Goal: Task Accomplishment & Management: Manage account settings

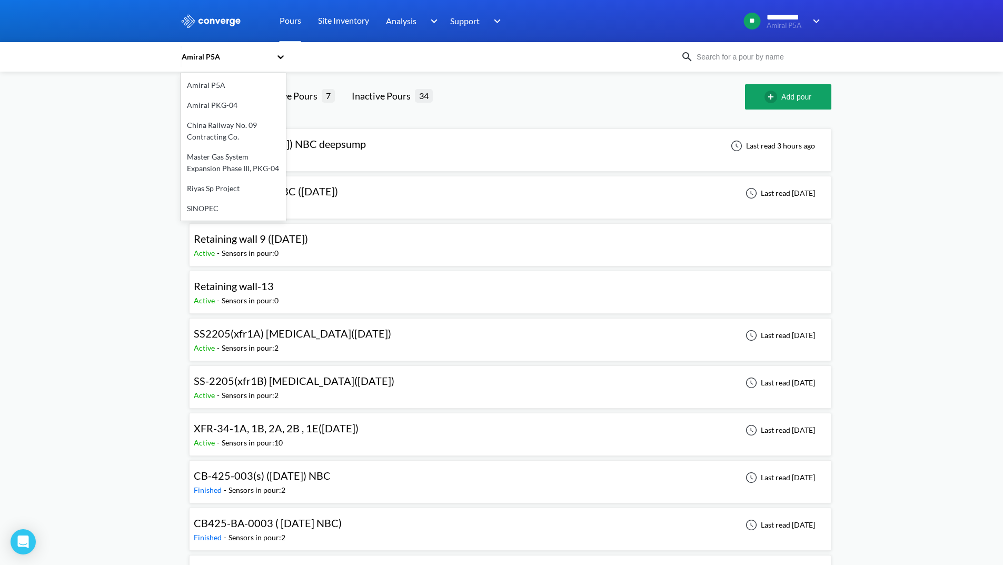
click at [282, 56] on icon at bounding box center [280, 57] width 6 height 4
click at [217, 164] on div "Master Gas System Expansion Phase III, PKG-04" at bounding box center [233, 163] width 105 height 32
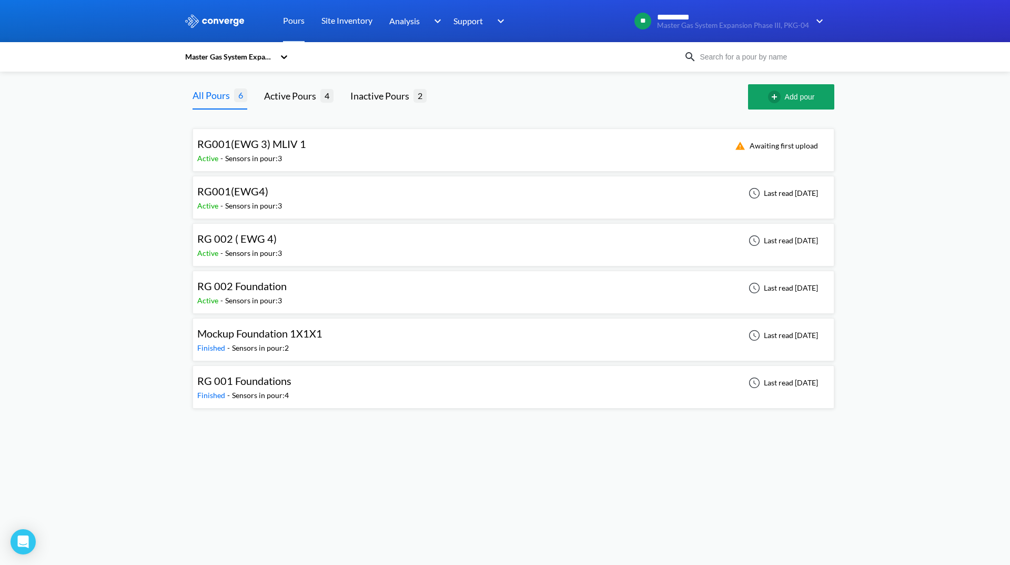
click at [388, 148] on div "RG001(EWG 3) MLIV 1 Active - Sensors in pour: 3 Awaiting first upload" at bounding box center [513, 150] width 633 height 34
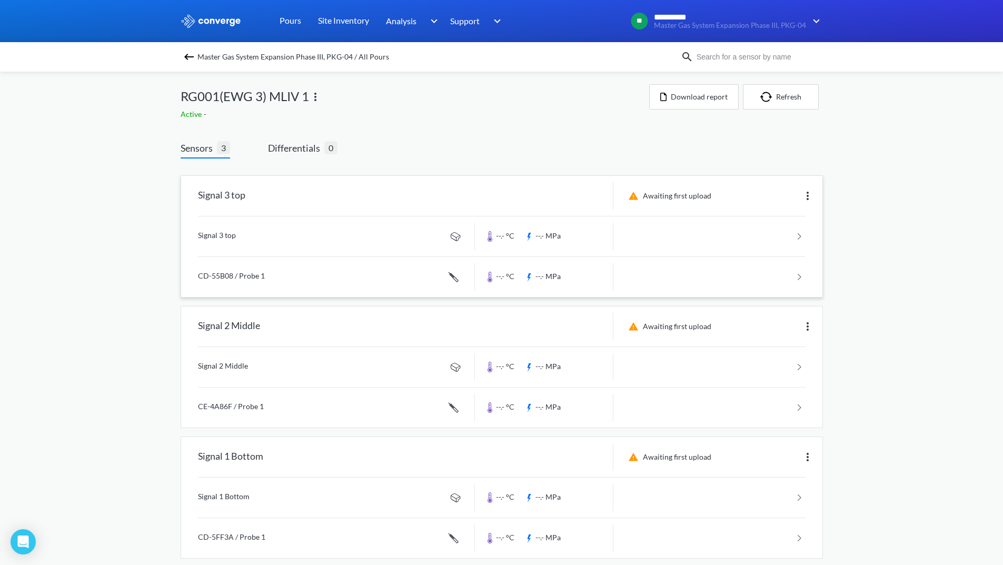
click at [705, 221] on link at bounding box center [501, 236] width 607 height 40
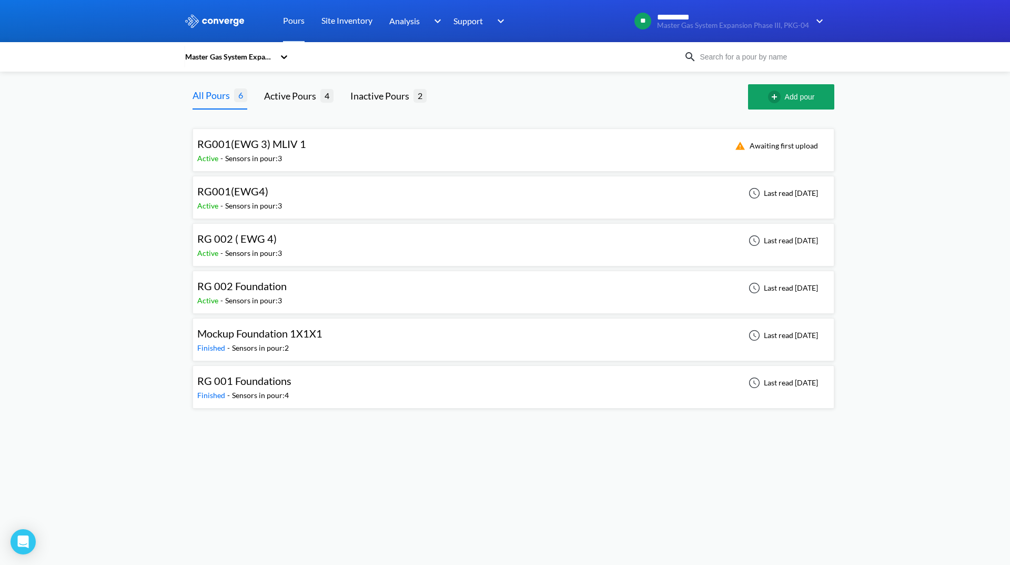
click at [317, 201] on div "RG001(EWG4) Active - Sensors in pour: 3 Last read [DATE]" at bounding box center [513, 198] width 633 height 34
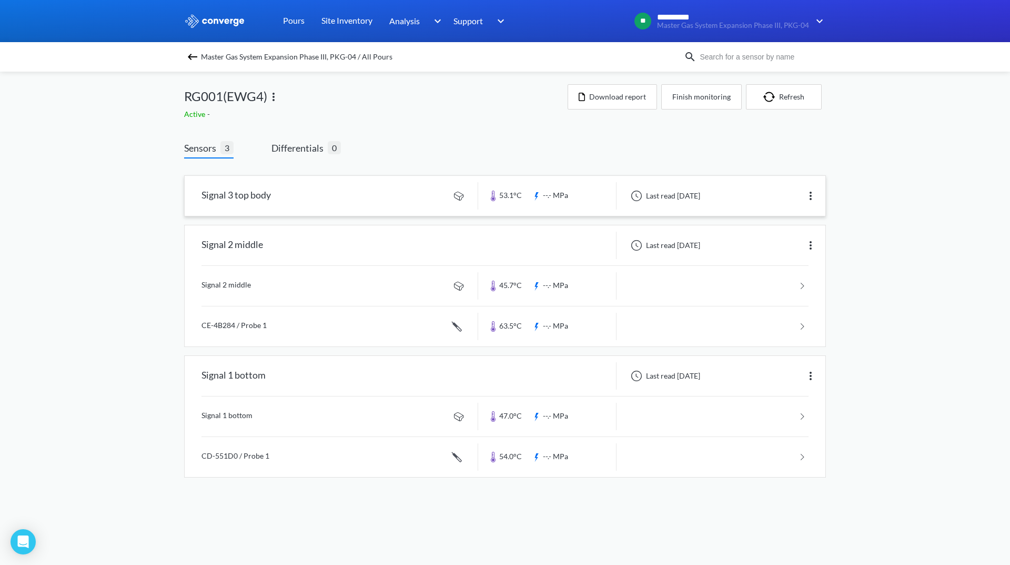
click at [738, 204] on link at bounding box center [505, 196] width 641 height 40
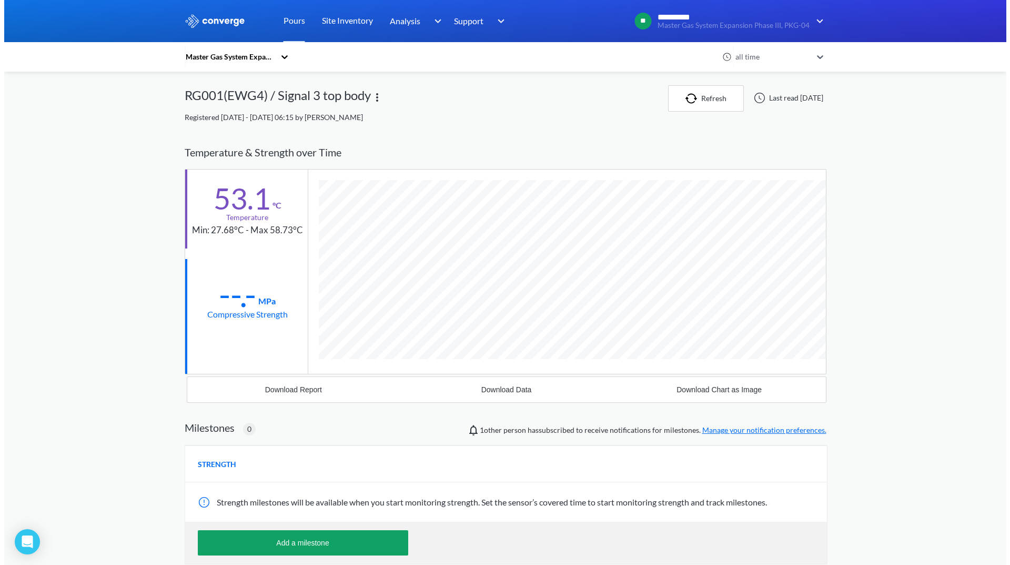
scroll to position [556, 642]
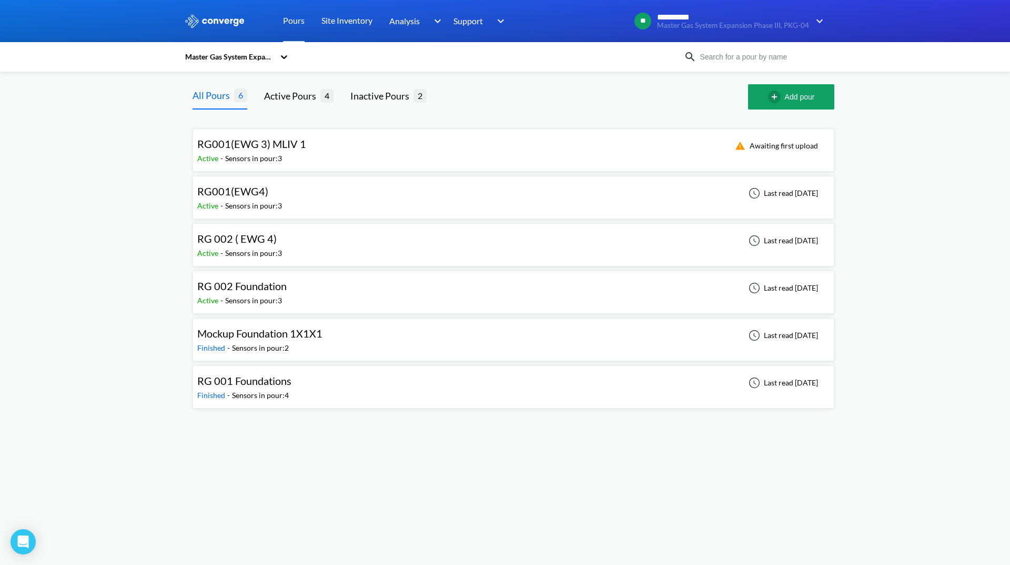
click at [296, 240] on div "RG 002 ( EWG 4) Active - Sensors in pour: 3 Last read [DATE]" at bounding box center [513, 245] width 633 height 34
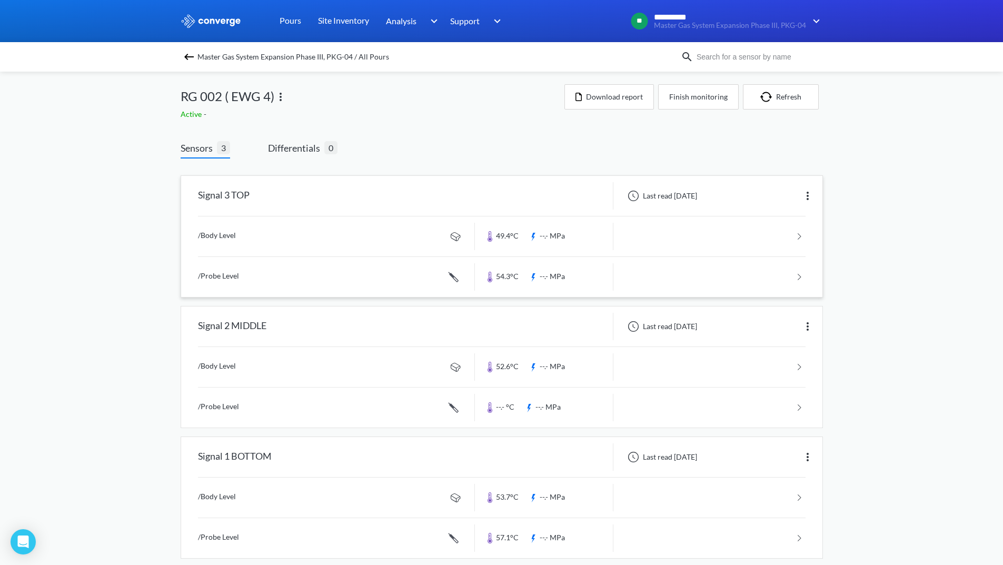
click at [709, 236] on link at bounding box center [501, 236] width 607 height 40
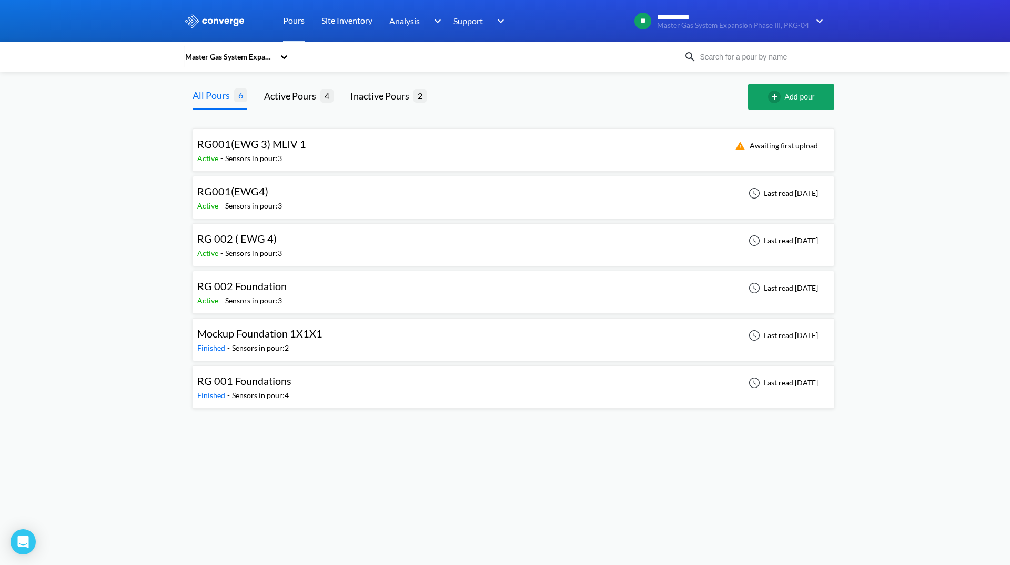
click at [428, 191] on div "RG001(EWG4) Active - Sensors in pour: 3 Last read [DATE]" at bounding box center [513, 198] width 633 height 34
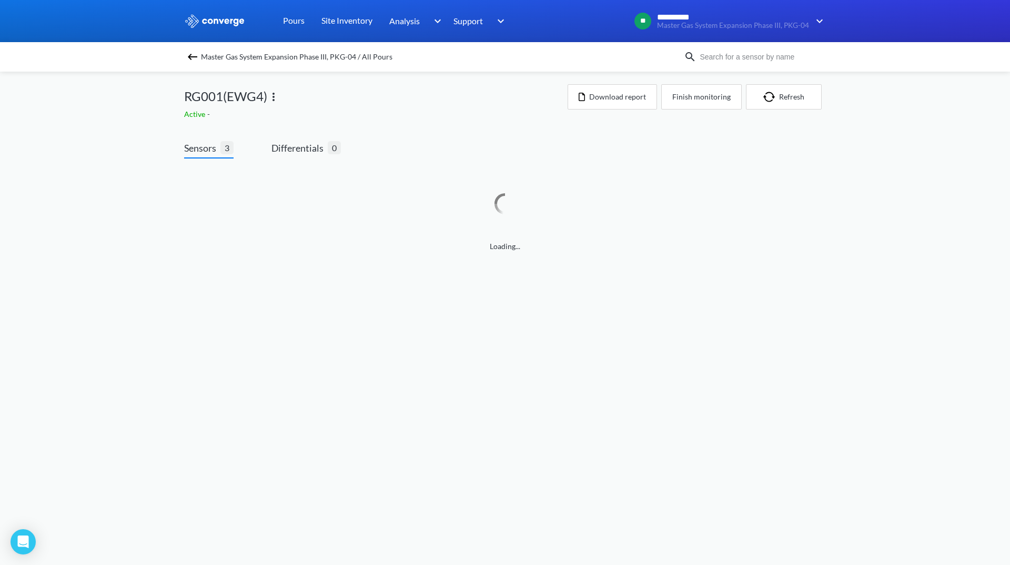
click at [277, 97] on img at bounding box center [273, 97] width 13 height 13
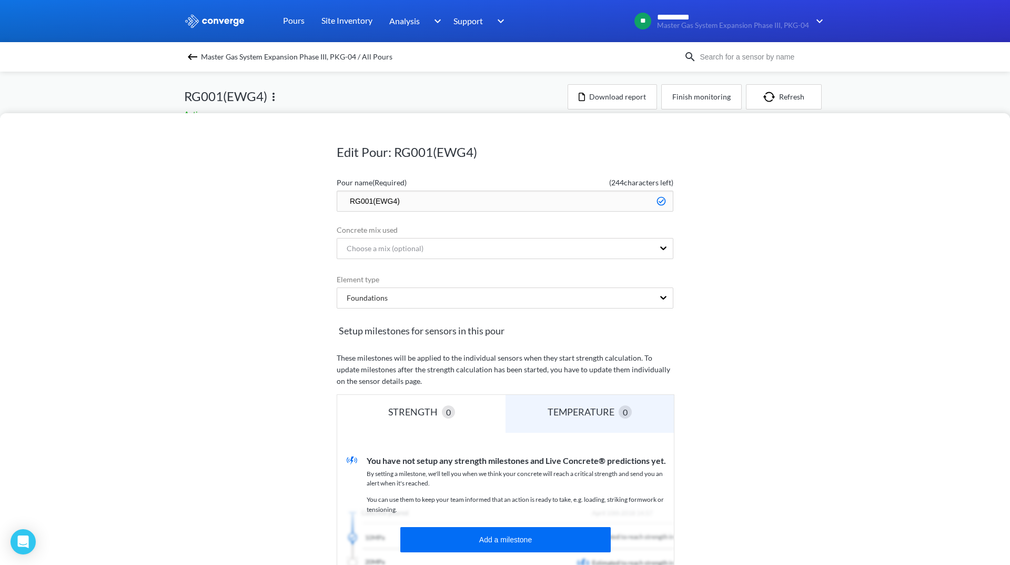
click at [370, 149] on h1 "Edit Pour: RG001(EWG4)" at bounding box center [505, 152] width 337 height 17
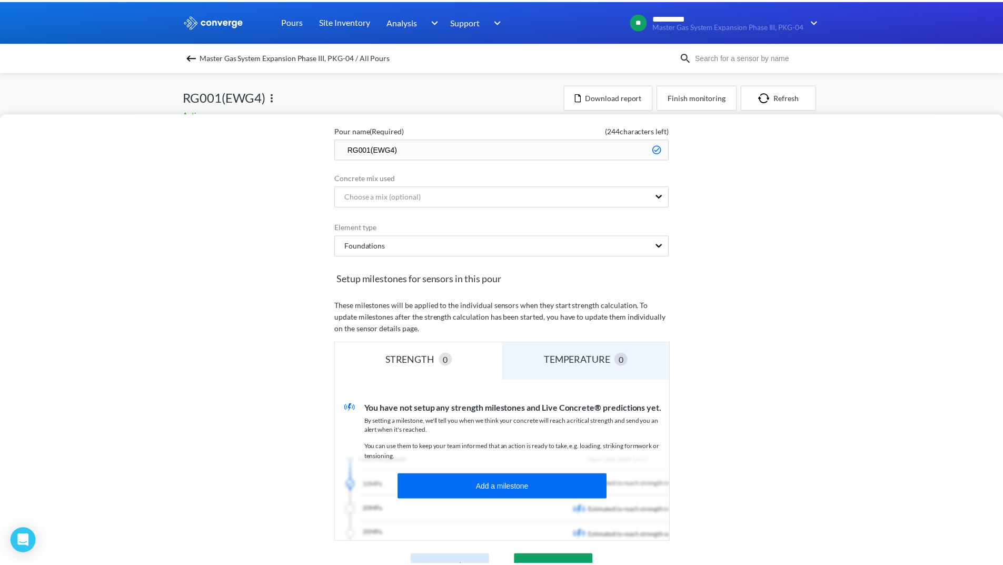
scroll to position [158, 0]
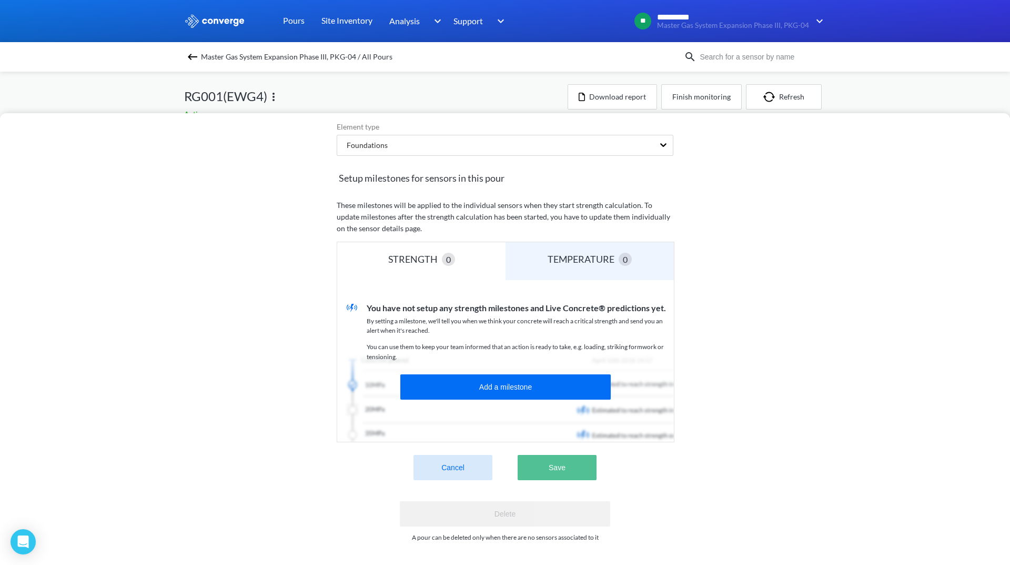
click at [558, 467] on button "Save" at bounding box center [557, 467] width 79 height 25
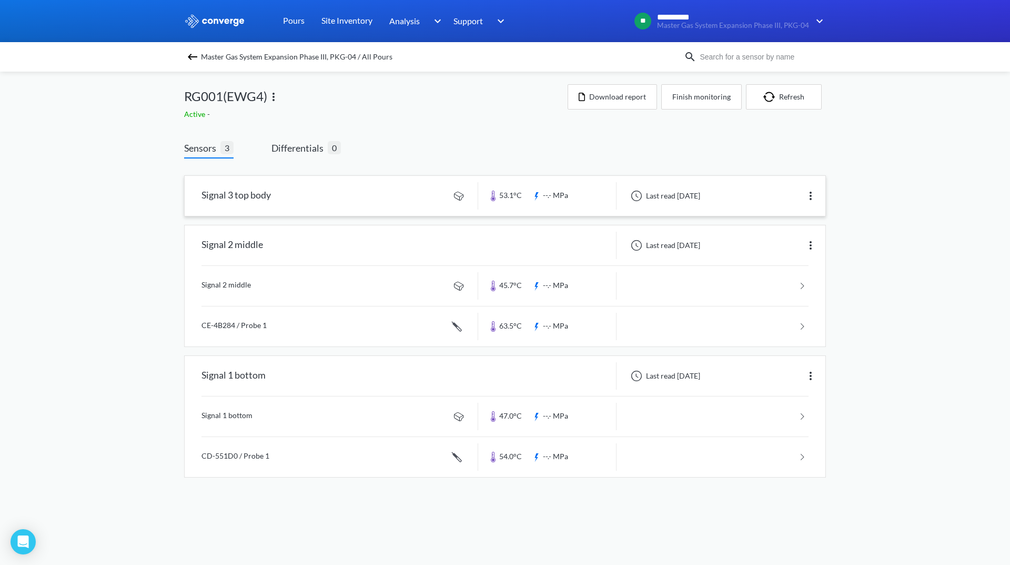
click at [808, 195] on img at bounding box center [811, 195] width 13 height 13
click at [790, 196] on div "Edit" at bounding box center [783, 196] width 67 height 20
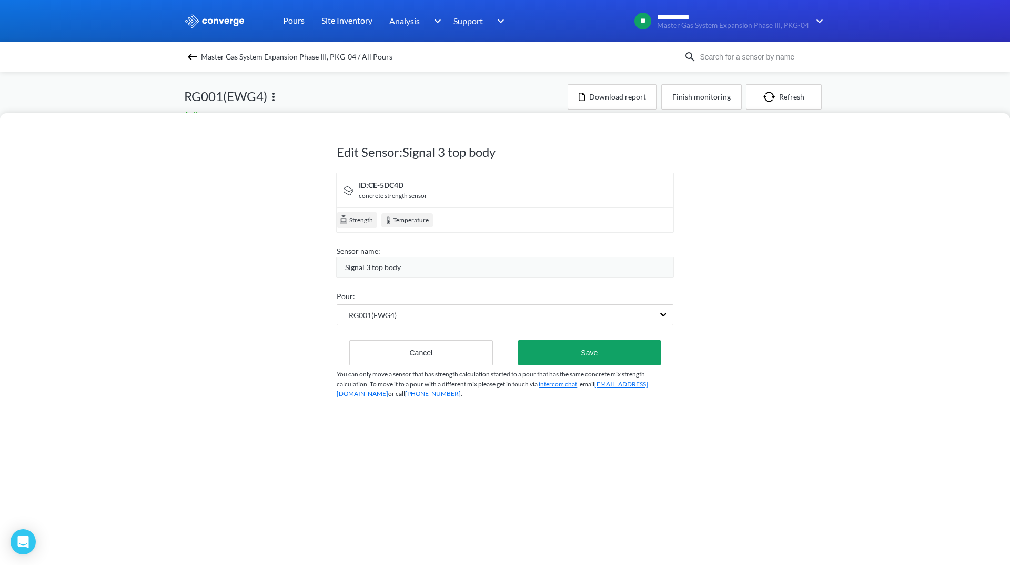
click at [406, 266] on div "Signal 3 top body" at bounding box center [509, 268] width 328 height 12
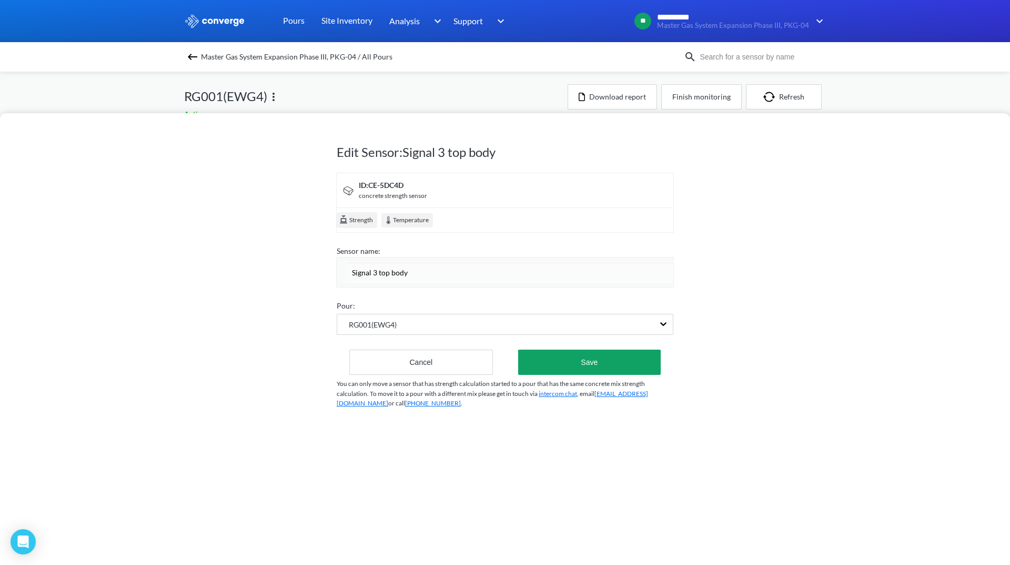
drag, startPoint x: 408, startPoint y: 274, endPoint x: 339, endPoint y: 275, distance: 68.4
click at [339, 275] on div "Signal 3 top body" at bounding box center [505, 272] width 338 height 31
click at [376, 272] on input "Signal 3 top body" at bounding box center [509, 272] width 328 height 21
drag, startPoint x: 376, startPoint y: 272, endPoint x: 428, endPoint y: 271, distance: 52.1
click at [428, 271] on input "Signal 3 top body" at bounding box center [509, 272] width 328 height 21
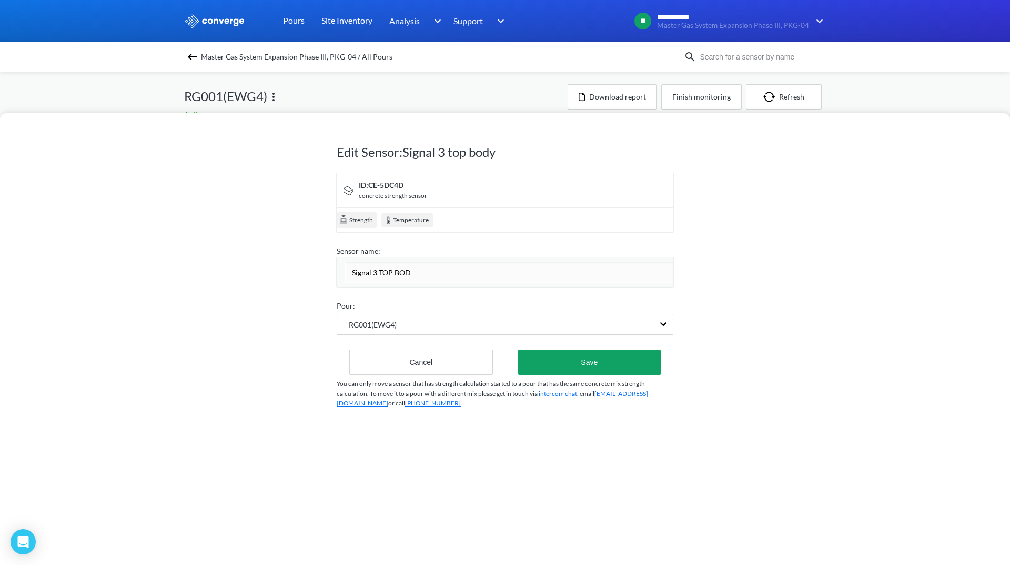
type input "Signal 3 TOP BODY"
click at [525, 300] on div "Pour:" at bounding box center [505, 306] width 337 height 12
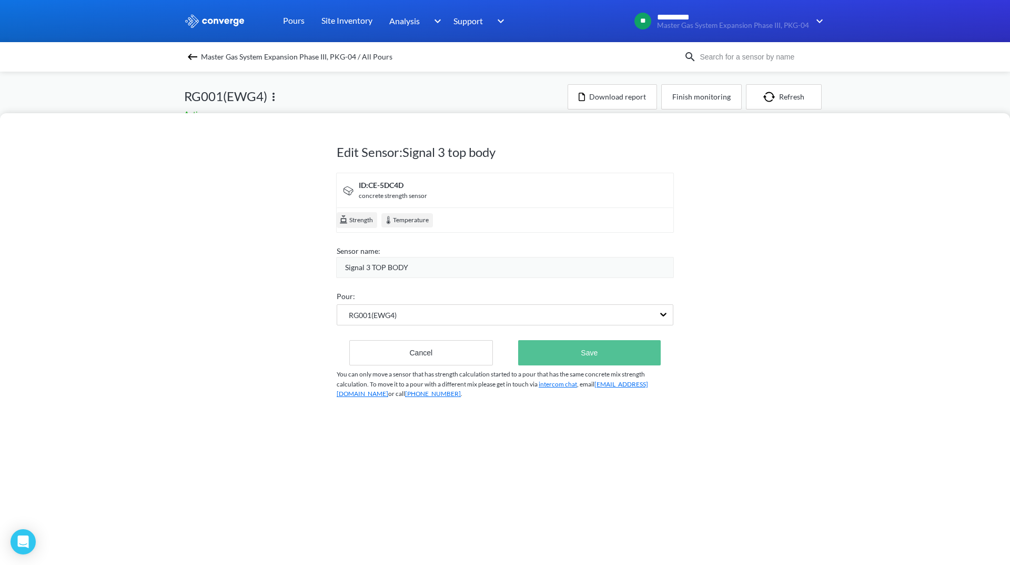
click at [599, 359] on button "Save" at bounding box center [589, 352] width 143 height 25
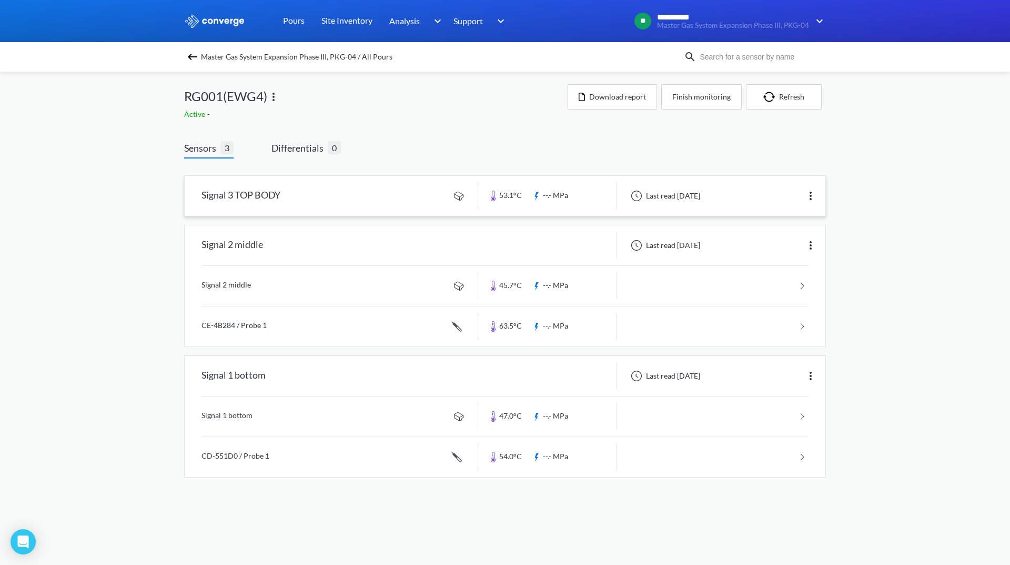
click at [742, 187] on link at bounding box center [505, 196] width 641 height 40
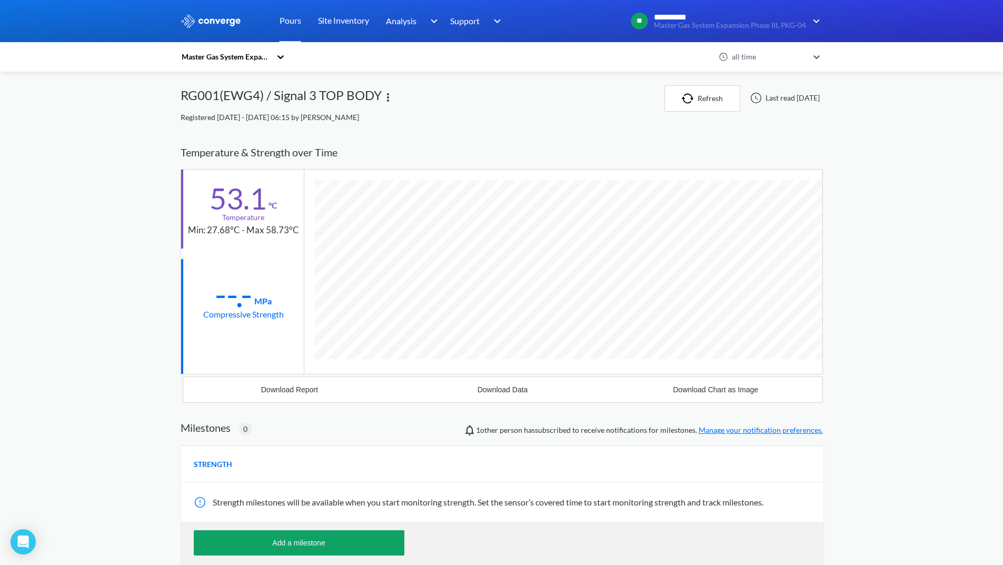
scroll to position [556, 642]
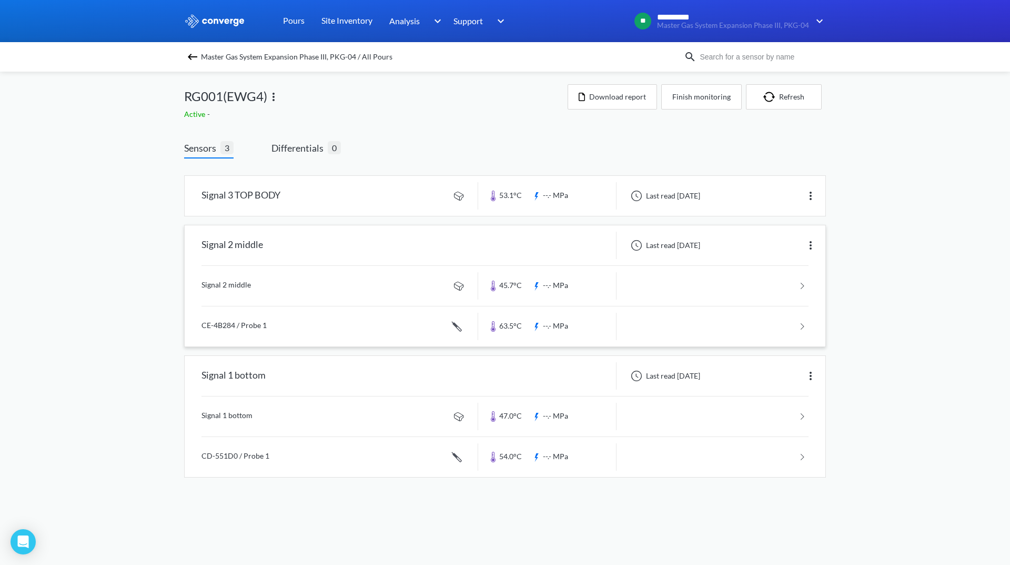
click at [814, 245] on img at bounding box center [811, 245] width 13 height 13
click at [775, 246] on div "Edit" at bounding box center [783, 245] width 67 height 20
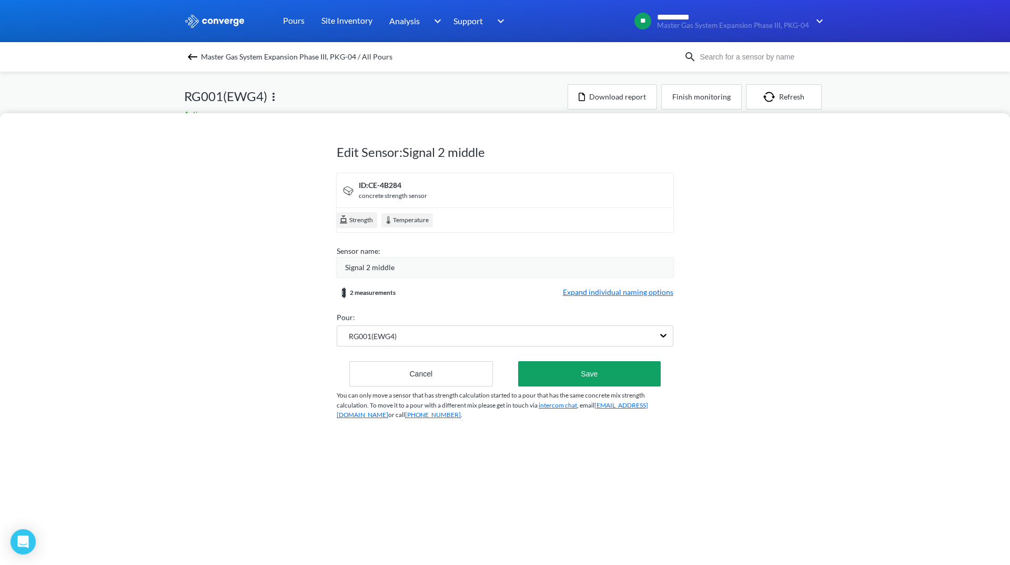
click at [397, 265] on div "Signal 2 middle" at bounding box center [509, 268] width 328 height 12
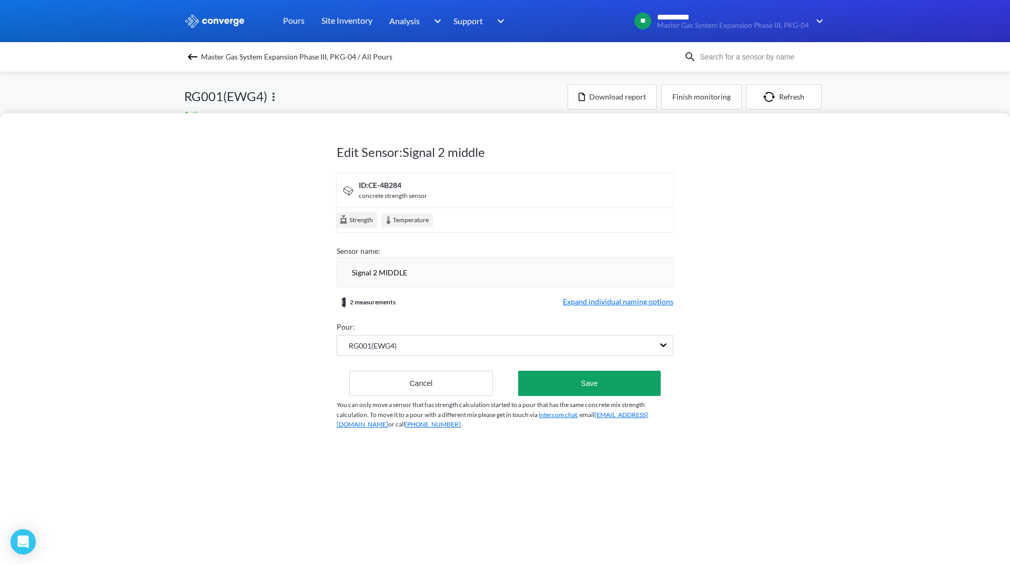
click at [366, 272] on input "Signal 2 MIDDLE" at bounding box center [509, 272] width 328 height 21
type input "SIGNAL 2 MIDDLE"
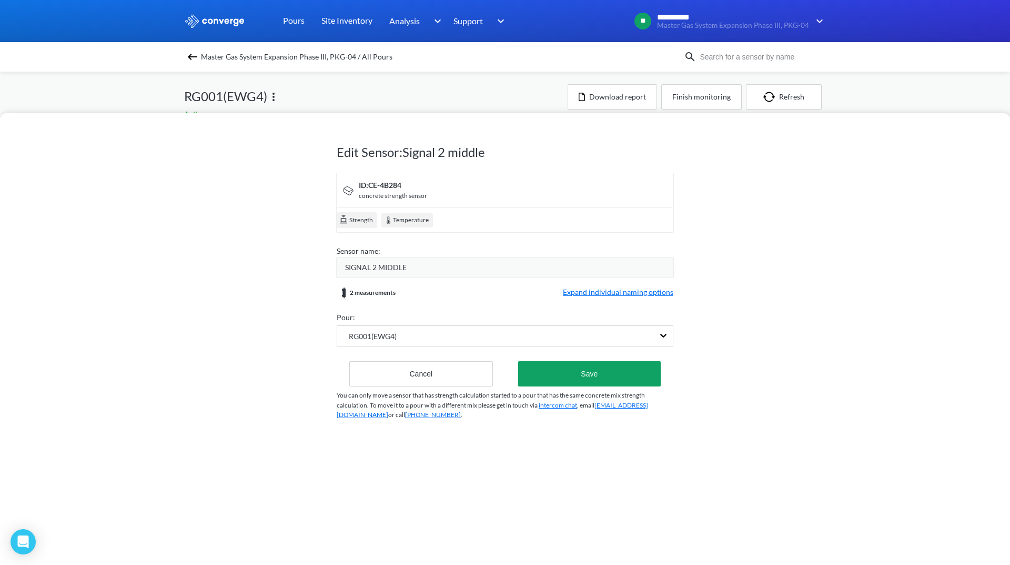
click at [625, 297] on span "Expand individual naming options" at bounding box center [618, 292] width 111 height 13
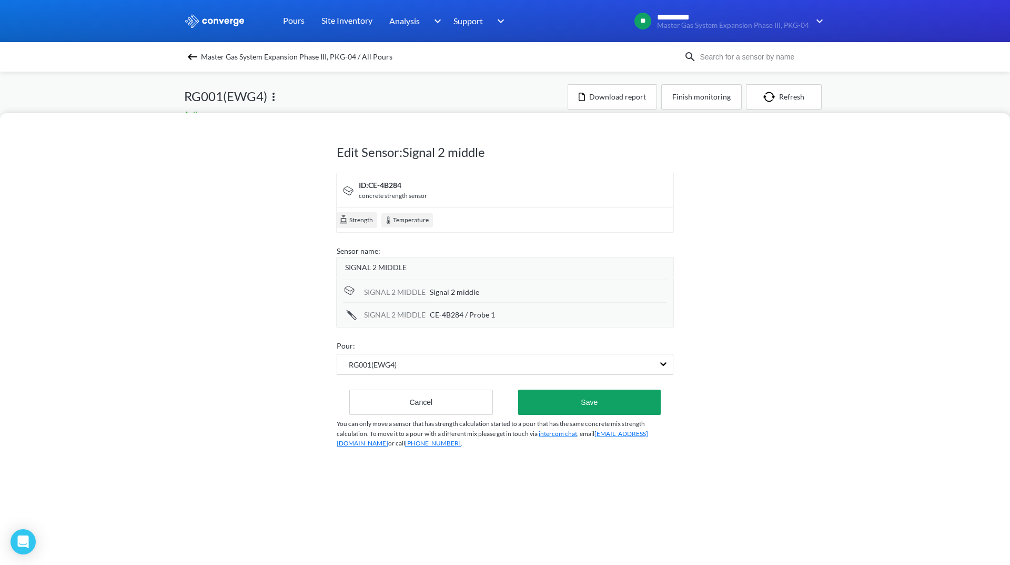
click at [494, 296] on div "Signal 2 middle" at bounding box center [548, 292] width 237 height 12
drag, startPoint x: 494, startPoint y: 295, endPoint x: 401, endPoint y: 290, distance: 93.3
click at [401, 290] on div "SIGNAL 2 MIDDLE Signal 2 middle" at bounding box center [505, 291] width 324 height 24
type input "/Body Level"
click at [534, 316] on div "CE-4B284 / Probe 1" at bounding box center [548, 315] width 237 height 12
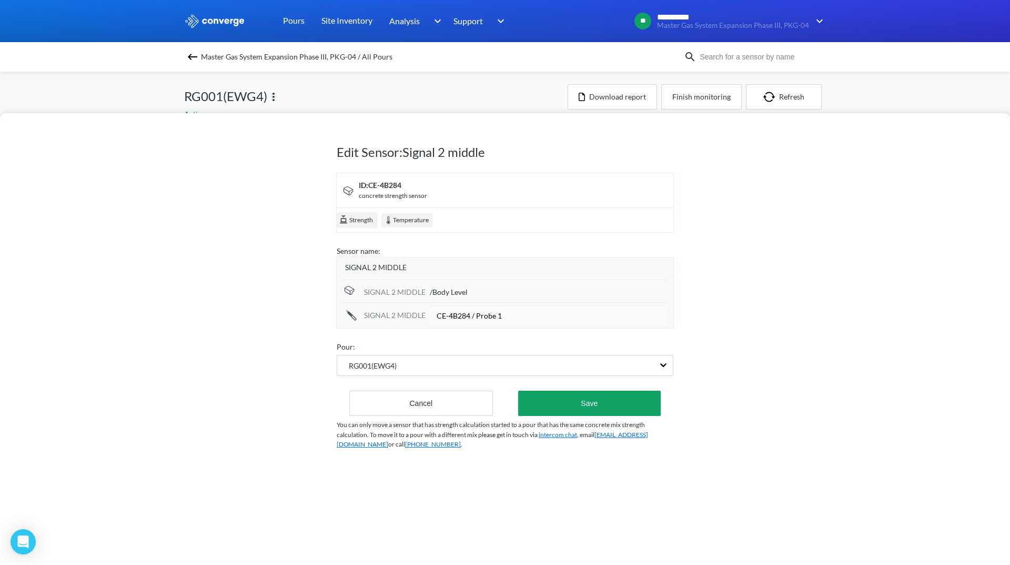
drag, startPoint x: 533, startPoint y: 315, endPoint x: 431, endPoint y: 320, distance: 101.7
click at [431, 320] on input "CE-4B284 / Probe 1" at bounding box center [548, 315] width 237 height 21
type input "/Probe Level"
click at [557, 400] on button "Save" at bounding box center [589, 402] width 143 height 25
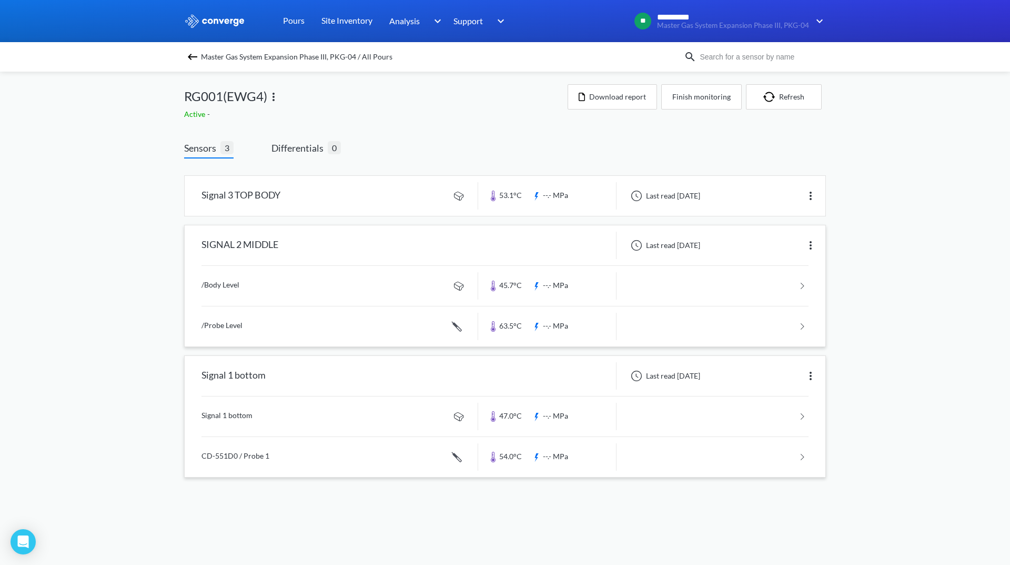
click at [813, 373] on img at bounding box center [811, 375] width 13 height 13
click at [778, 377] on div "Edit" at bounding box center [783, 376] width 67 height 20
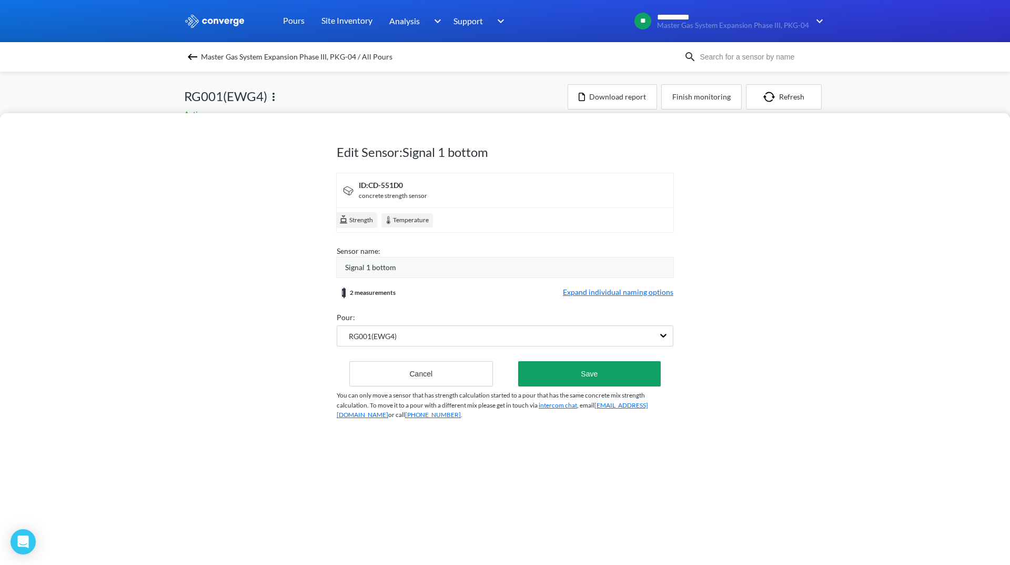
click at [400, 263] on div "Signal 1 bottom" at bounding box center [509, 268] width 328 height 12
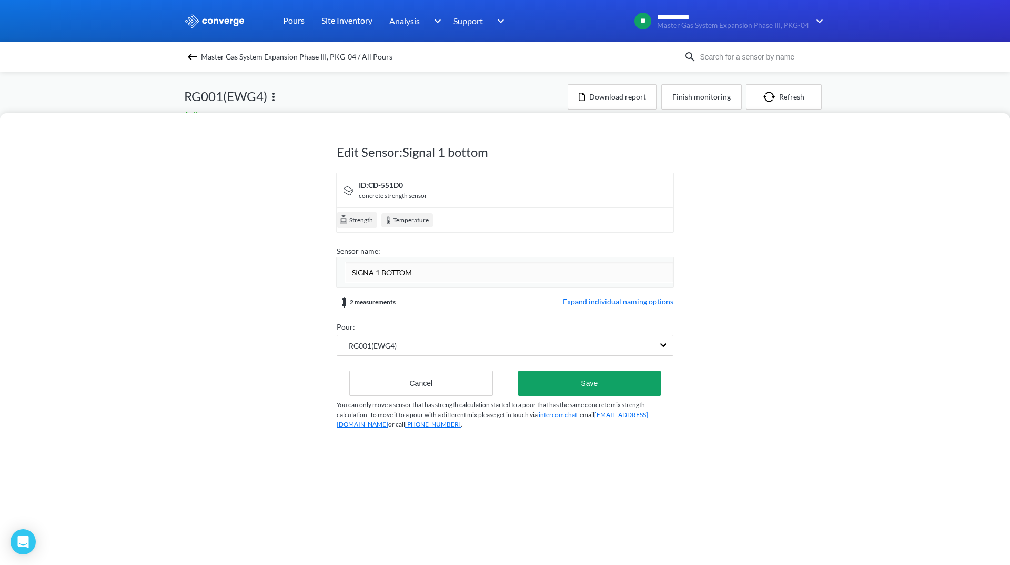
type input "SIGNAL 1 BOTTOM"
click at [606, 299] on form "ID: CD-551D0 concrete strength sensor Strength Temperature Sensor name: SIGNAL …" at bounding box center [505, 284] width 337 height 223
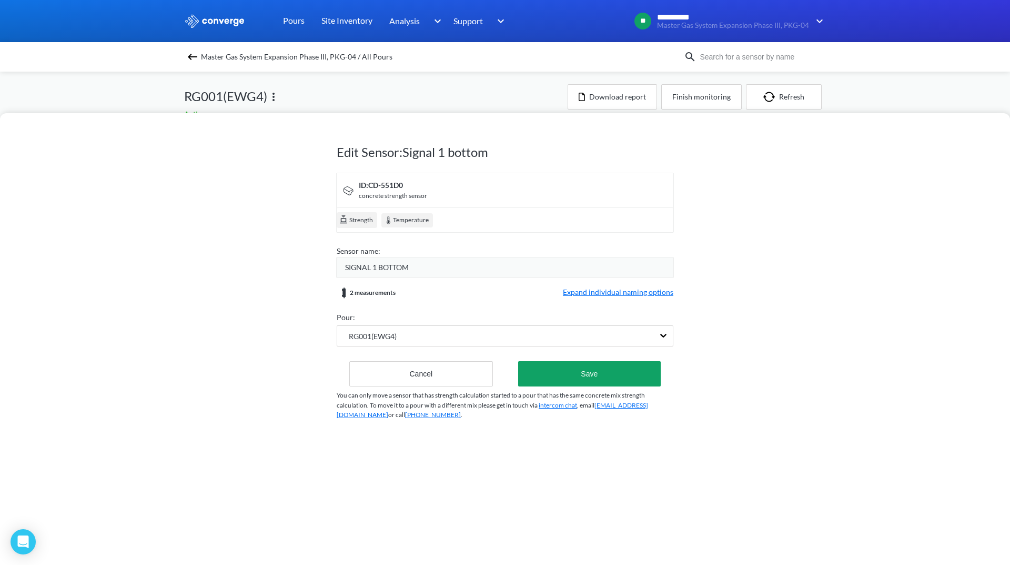
click at [610, 291] on span "Expand individual naming options" at bounding box center [618, 292] width 111 height 13
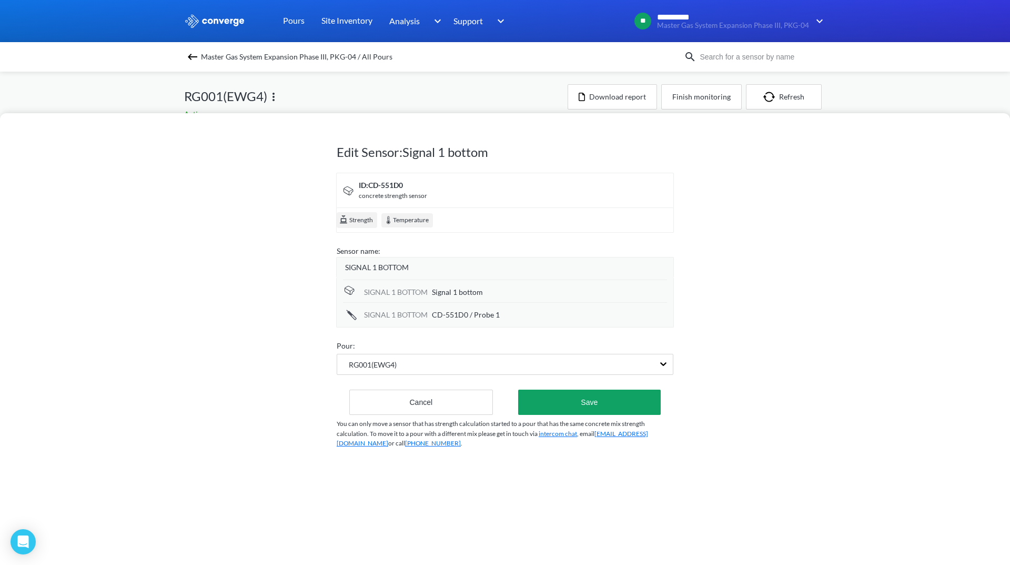
click at [493, 289] on div "Signal 1 bottom" at bounding box center [549, 292] width 235 height 12
drag, startPoint x: 440, startPoint y: 290, endPoint x: 325, endPoint y: 289, distance: 115.3
click at [325, 289] on div "Edit Sensor: Signal 1 bottom ID: CD-551D0 concrete strength sensor Strength Tem…" at bounding box center [505, 339] width 1010 height 452
type input "/Body Level"
click at [508, 314] on div "CD-551D0 / Probe 1" at bounding box center [549, 315] width 235 height 12
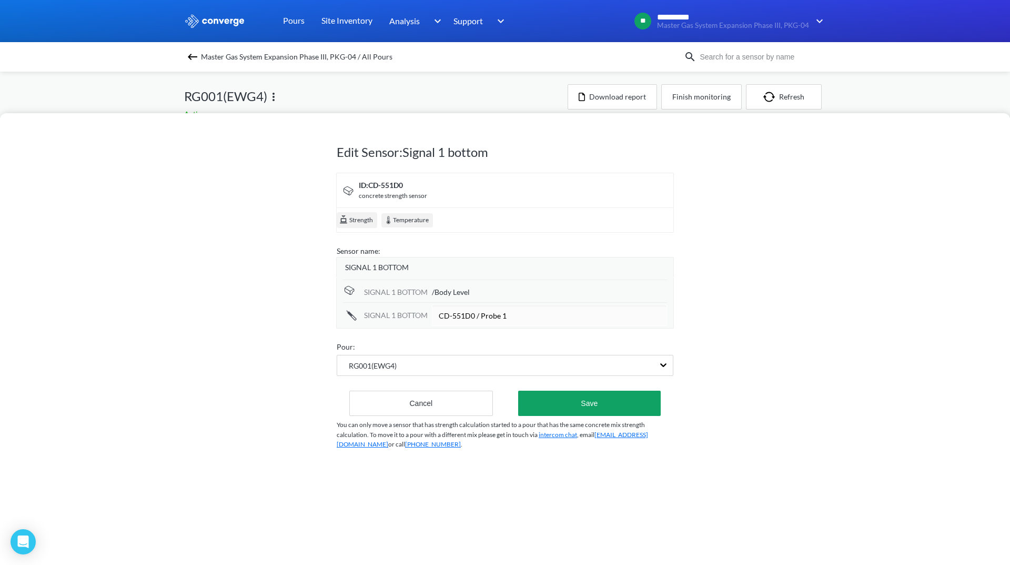
drag, startPoint x: 513, startPoint y: 316, endPoint x: 342, endPoint y: 312, distance: 171.1
click at [343, 312] on div "SIGNAL 1 BOTTOM CD-551D0 / Probe 1" at bounding box center [505, 314] width 324 height 24
type input "/Probe Level"
click at [572, 400] on button "Save" at bounding box center [589, 402] width 143 height 25
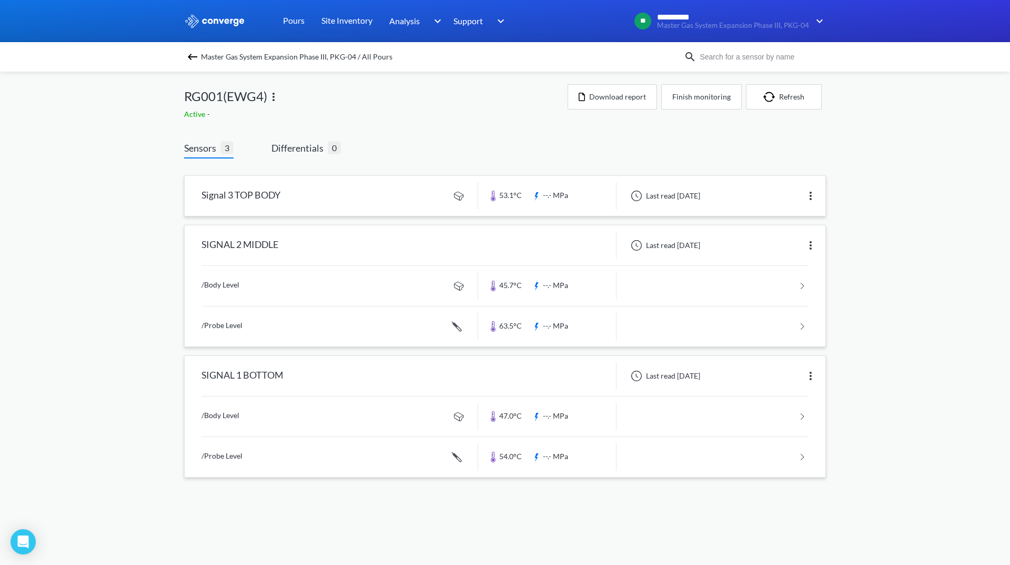
click at [768, 193] on link at bounding box center [505, 196] width 641 height 40
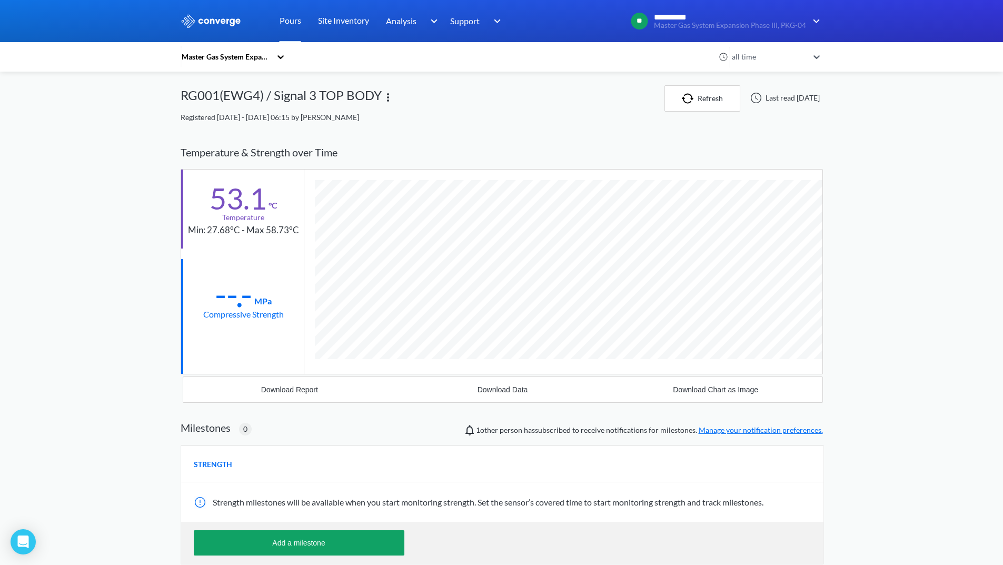
scroll to position [556, 642]
click at [293, 390] on div "Download Report" at bounding box center [289, 389] width 57 height 8
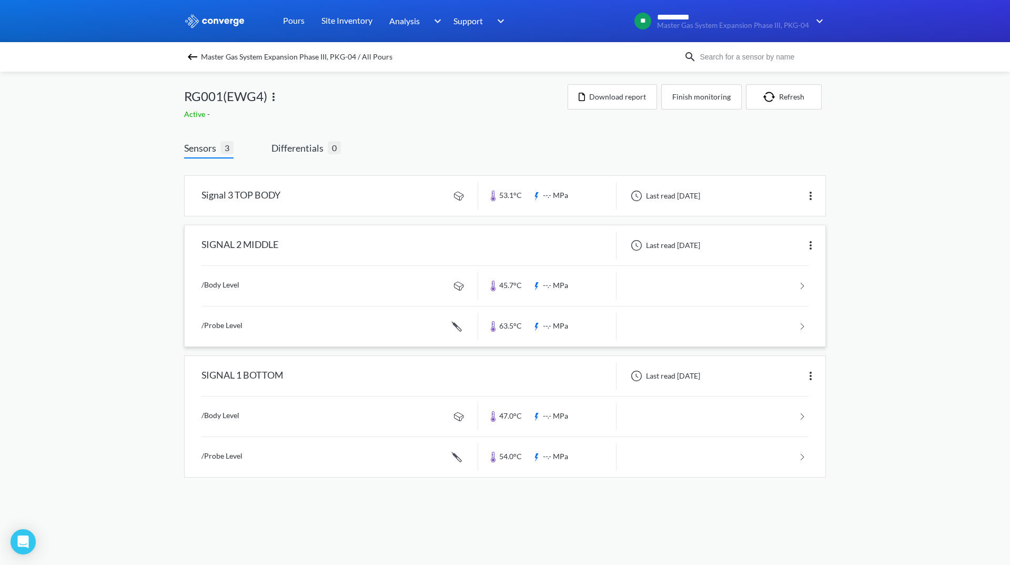
click at [718, 279] on link at bounding box center [505, 286] width 607 height 40
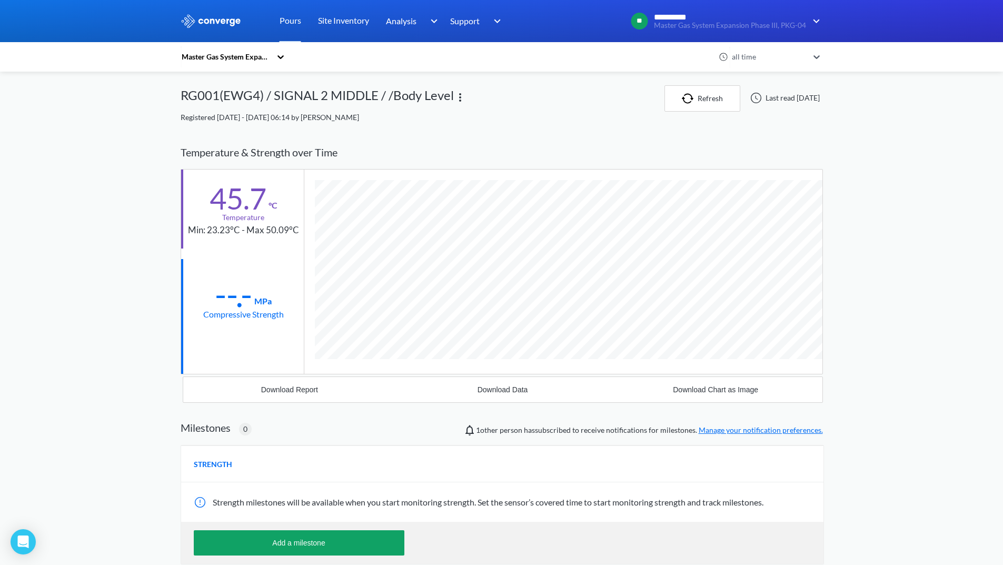
scroll to position [556, 642]
click at [302, 387] on div "Download Report" at bounding box center [289, 389] width 57 height 8
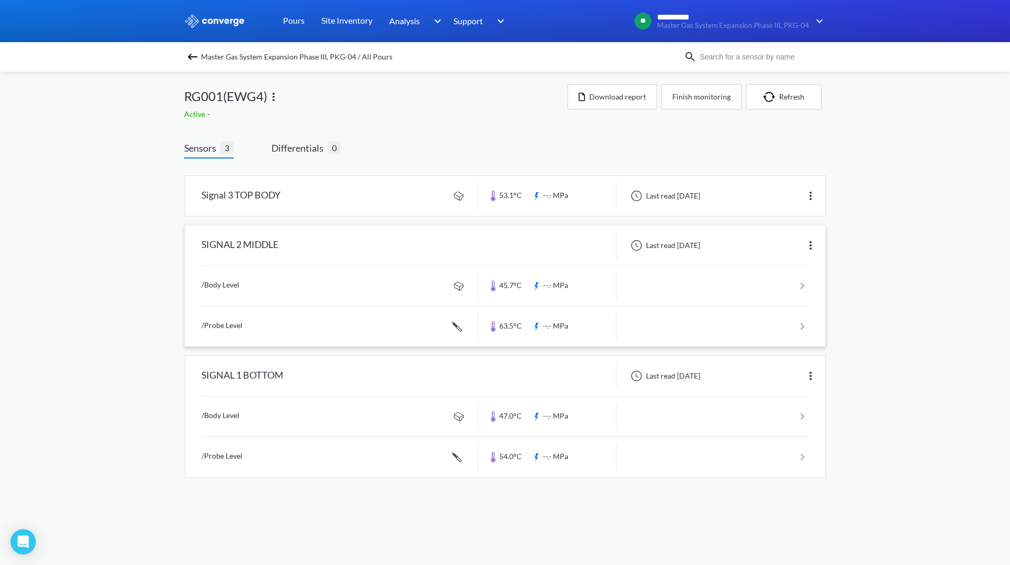
click at [702, 314] on link at bounding box center [505, 326] width 607 height 40
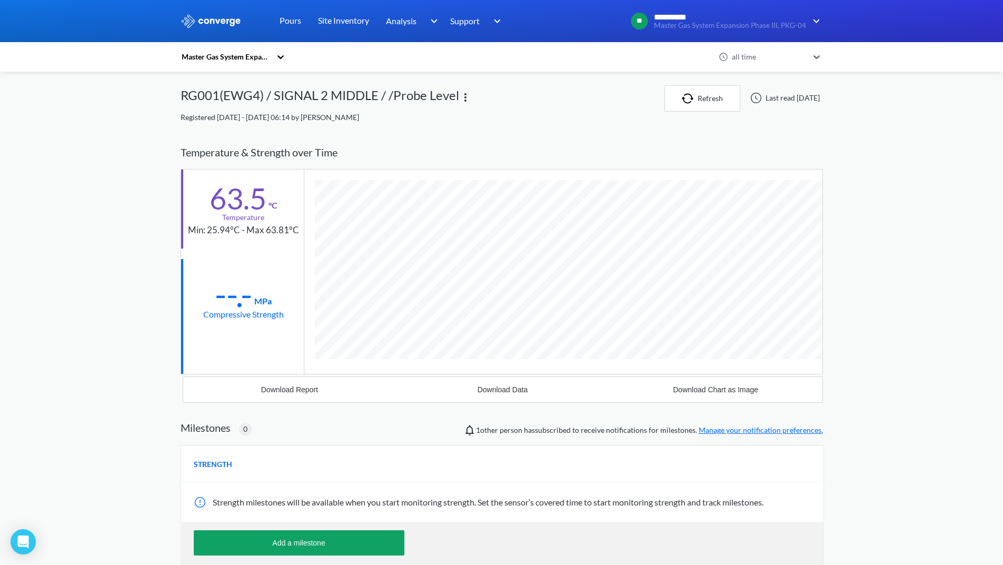
scroll to position [576, 642]
click at [303, 383] on button "Download Report" at bounding box center [289, 389] width 213 height 25
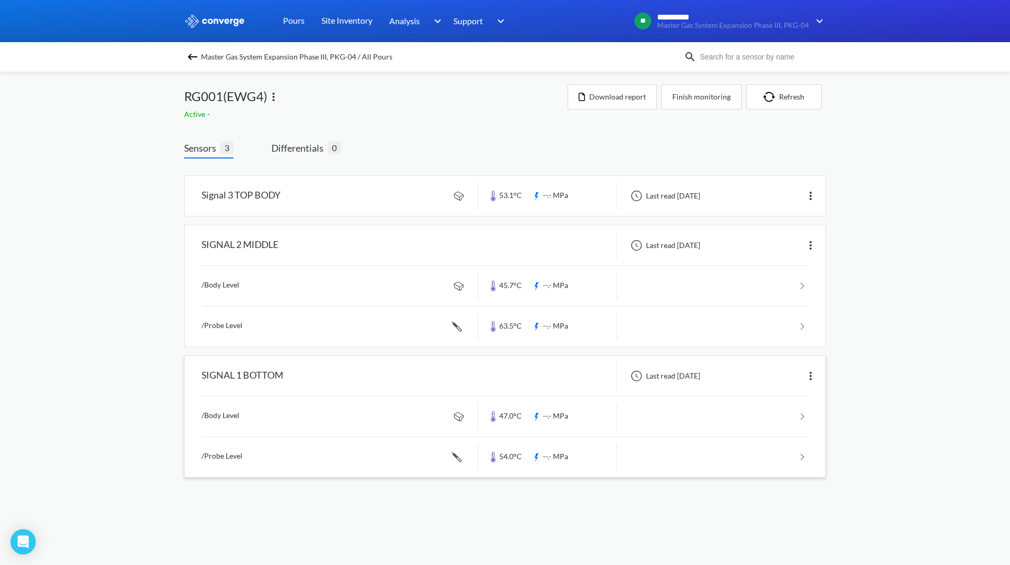
click at [714, 410] on link at bounding box center [505, 416] width 607 height 40
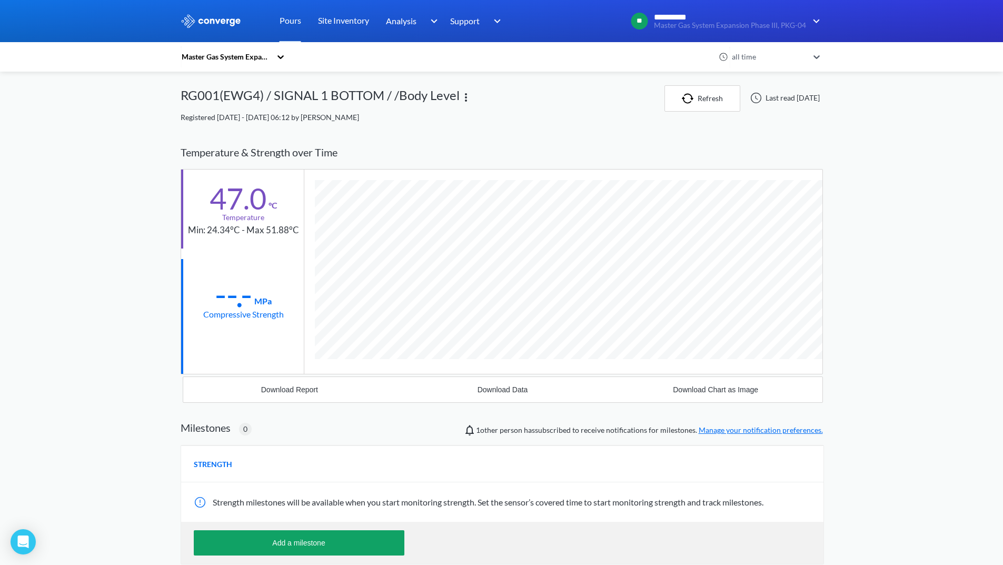
scroll to position [556, 642]
click at [284, 380] on button "Download Report" at bounding box center [289, 389] width 213 height 25
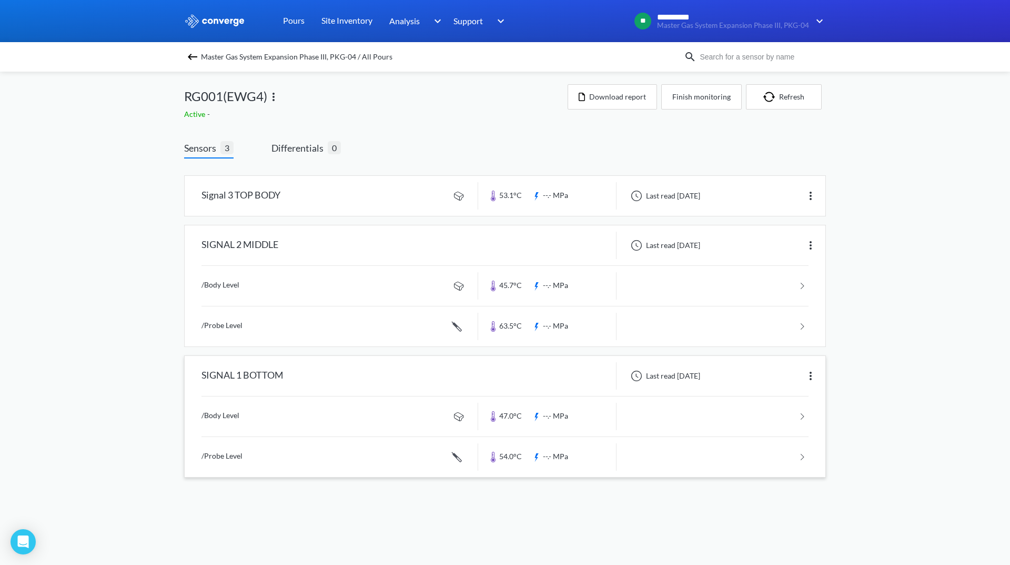
click at [741, 459] on link at bounding box center [505, 457] width 607 height 40
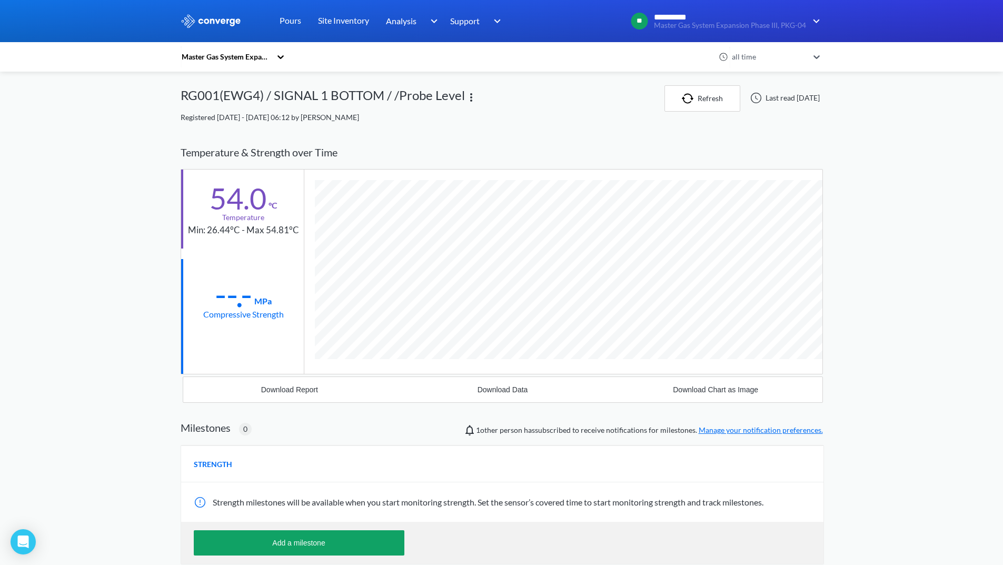
scroll to position [576, 642]
click at [302, 393] on div "Download Report" at bounding box center [289, 389] width 57 height 8
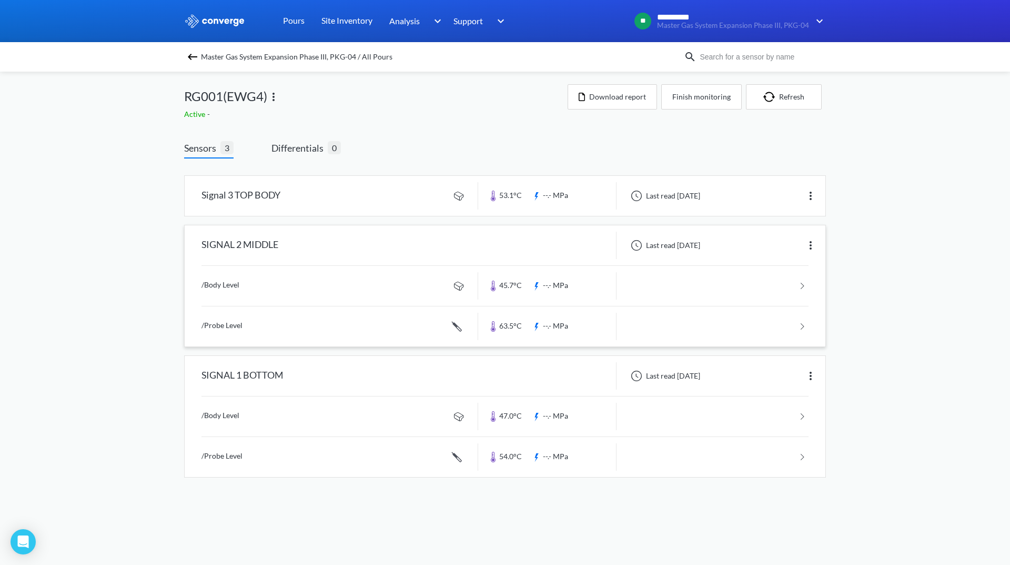
click at [755, 278] on link at bounding box center [505, 286] width 607 height 40
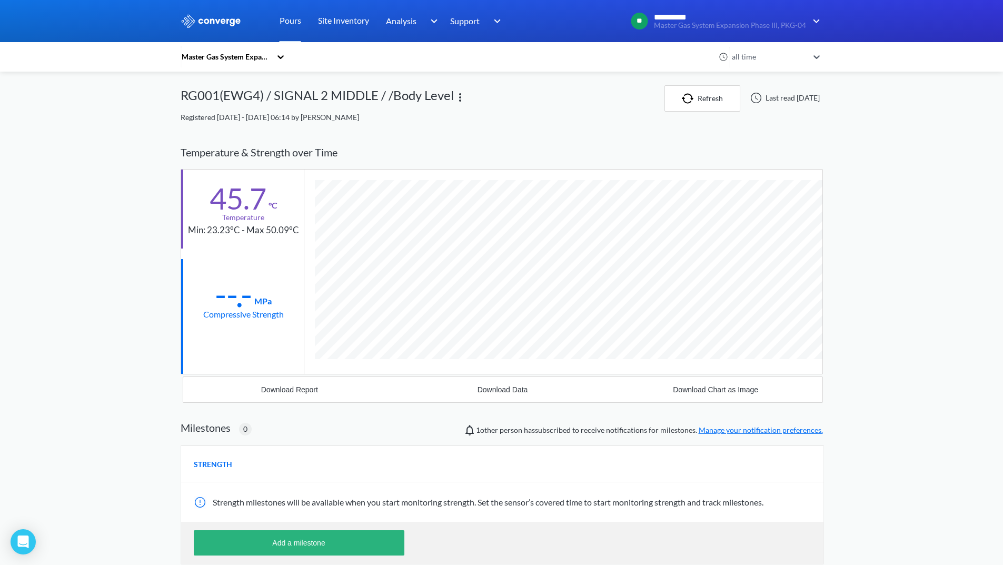
scroll to position [556, 642]
click at [293, 391] on div "Download Report" at bounding box center [289, 389] width 57 height 8
